Goal: Share content

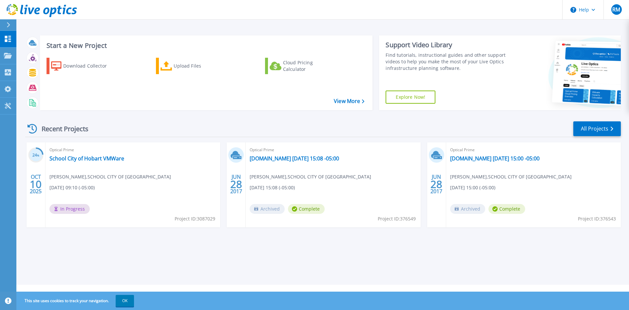
drag, startPoint x: 329, startPoint y: 32, endPoint x: 347, endPoint y: 29, distance: 17.9
click at [329, 32] on div "Start a New Project Download Collector Upload Files Cloud Pricing Calculator Vi…" at bounding box center [323, 72] width 596 height 85
click at [86, 168] on div "Optical Prime School City of Hobart VMWare Russell Mellon , SCHOOL CITY OF HOBA…" at bounding box center [133, 184] width 175 height 85
click at [82, 157] on link "School City of Hobart VMWare" at bounding box center [87, 158] width 75 height 7
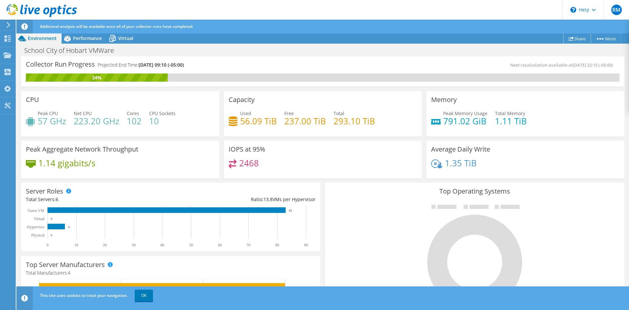
click at [579, 38] on link "Share" at bounding box center [577, 38] width 27 height 10
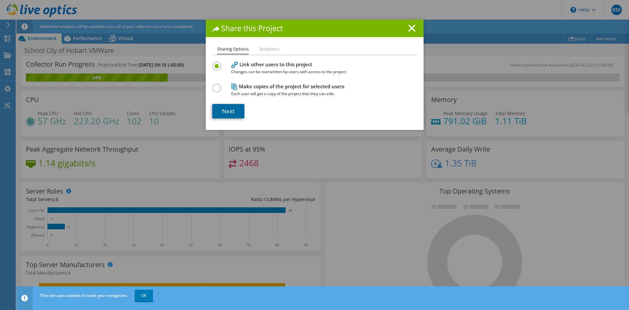
click at [232, 110] on link "Next" at bounding box center [228, 111] width 32 height 14
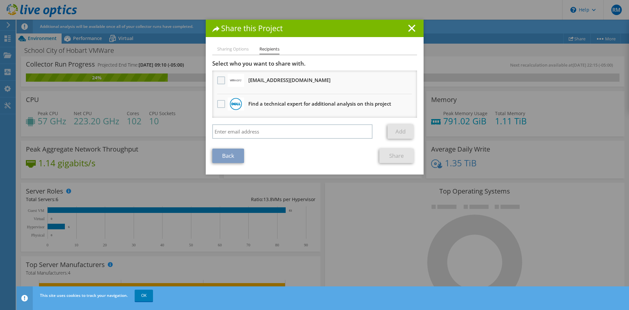
click at [220, 78] on label at bounding box center [222, 80] width 10 height 8
click at [0, 0] on input "checkbox" at bounding box center [0, 0] width 0 height 0
click at [395, 156] on link "Share" at bounding box center [397, 156] width 34 height 14
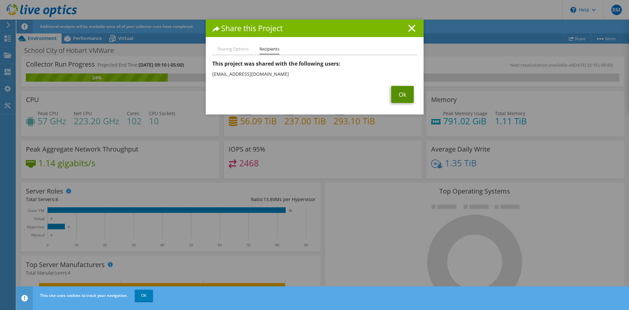
click at [398, 96] on link "Ok" at bounding box center [402, 94] width 23 height 17
